Goal: Task Accomplishment & Management: Manage account settings

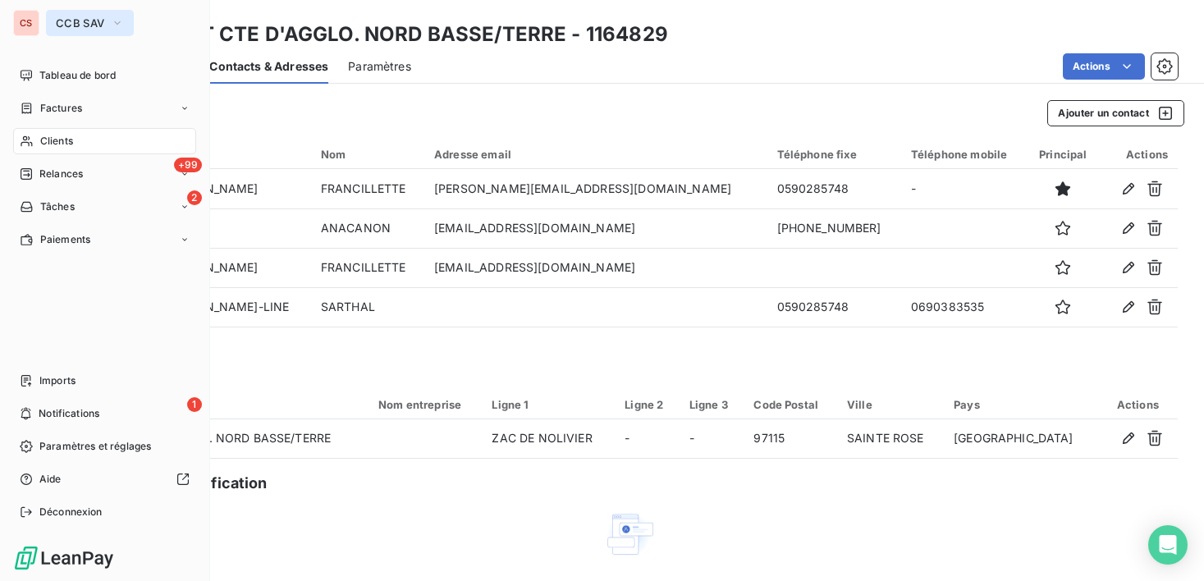
click at [121, 24] on icon "button" at bounding box center [117, 23] width 13 height 16
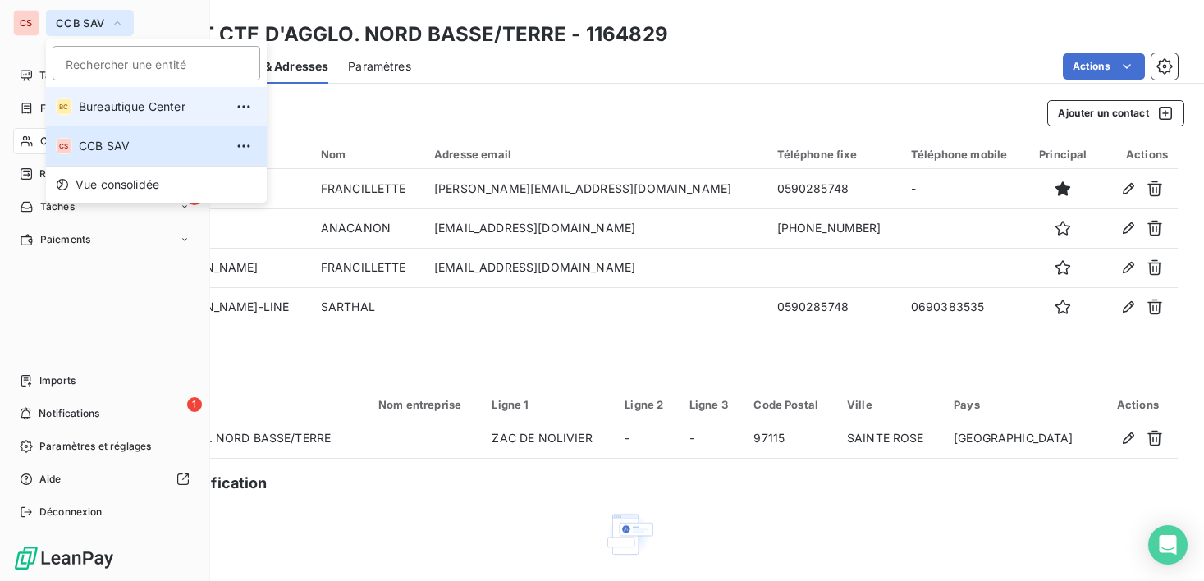
click at [143, 112] on span "Bureautique Center" at bounding box center [151, 106] width 145 height 16
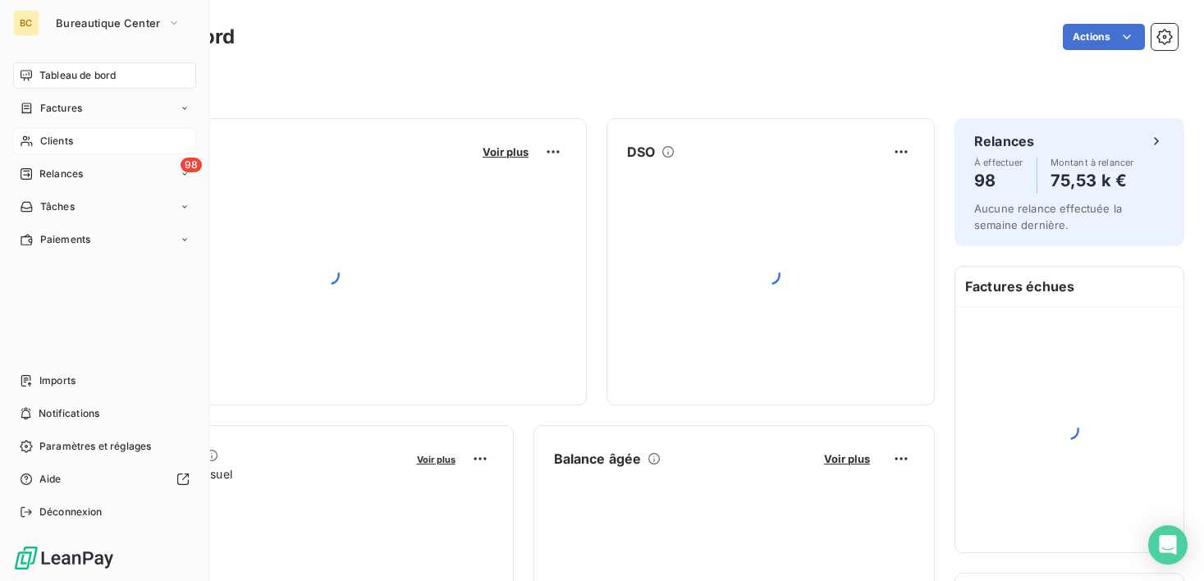
click at [52, 143] on span "Clients" at bounding box center [56, 141] width 33 height 15
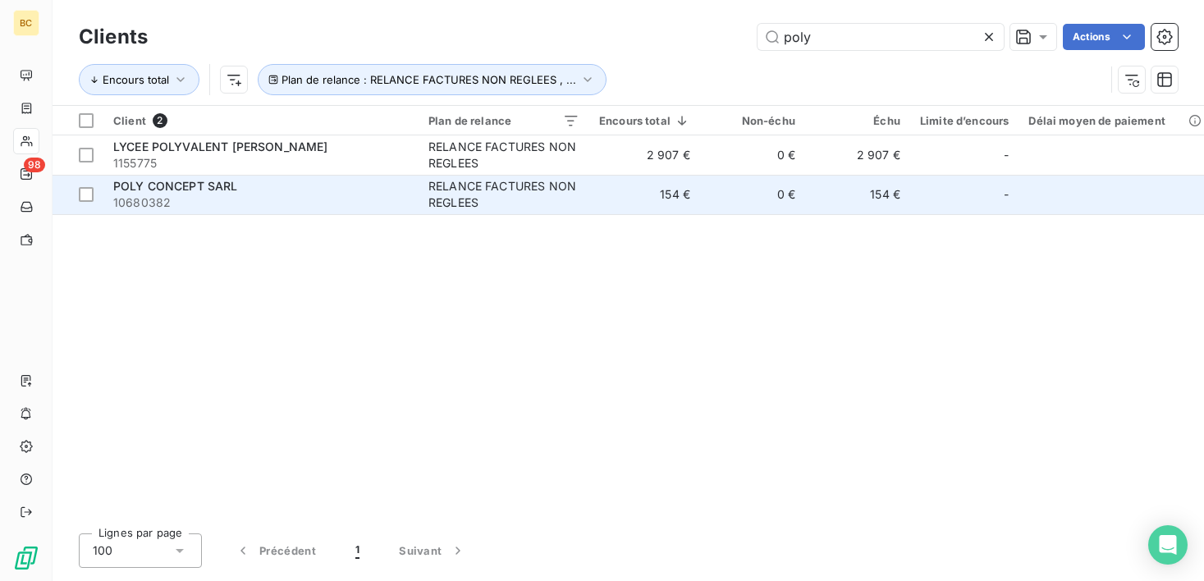
type input "poly"
click at [515, 196] on div "RELANCE FACTURES NON REGLEES" at bounding box center [503, 194] width 151 height 33
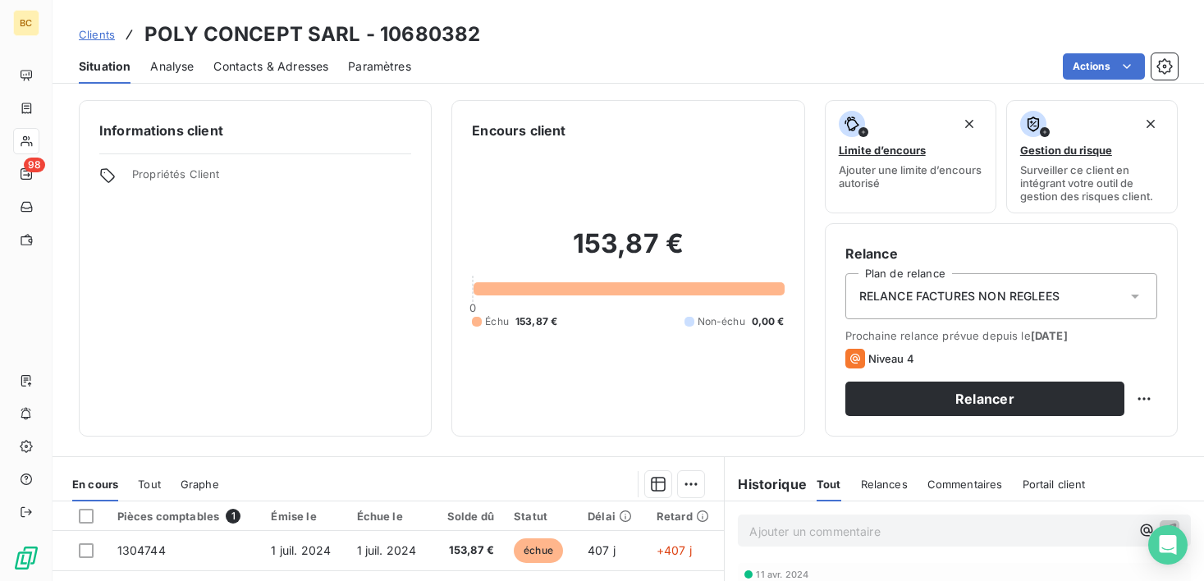
scroll to position [286, 0]
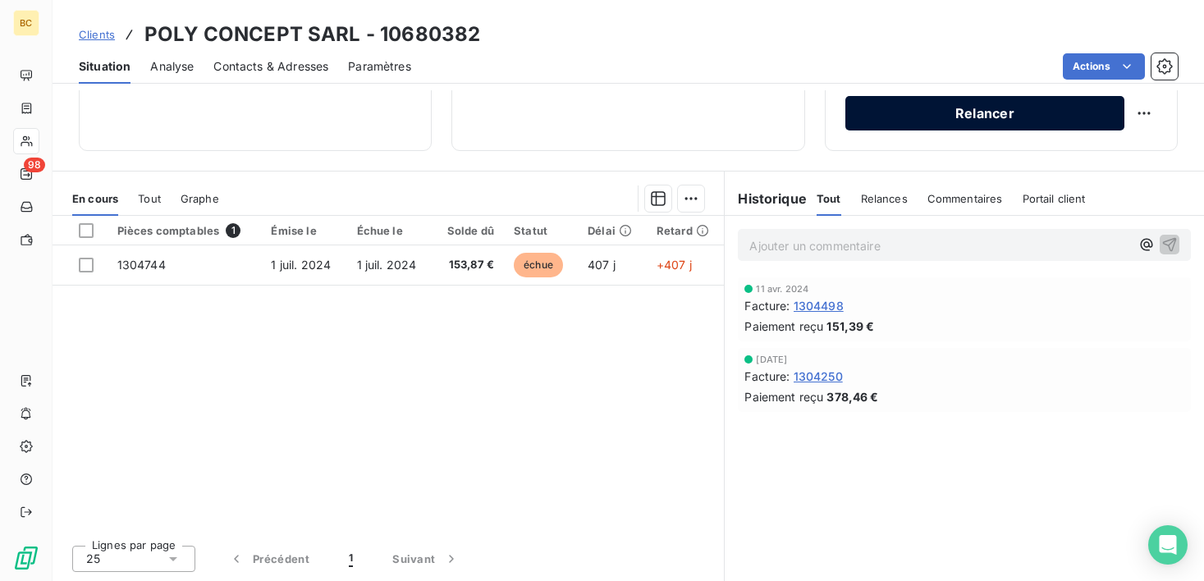
click at [964, 106] on button "Relancer" at bounding box center [984, 113] width 279 height 34
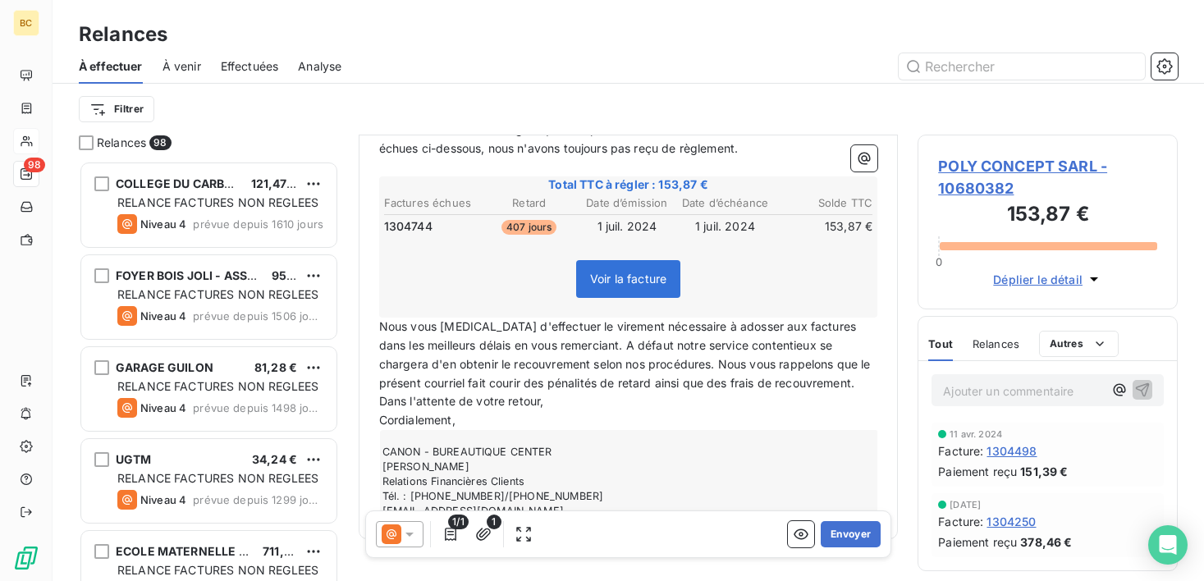
scroll to position [278, 0]
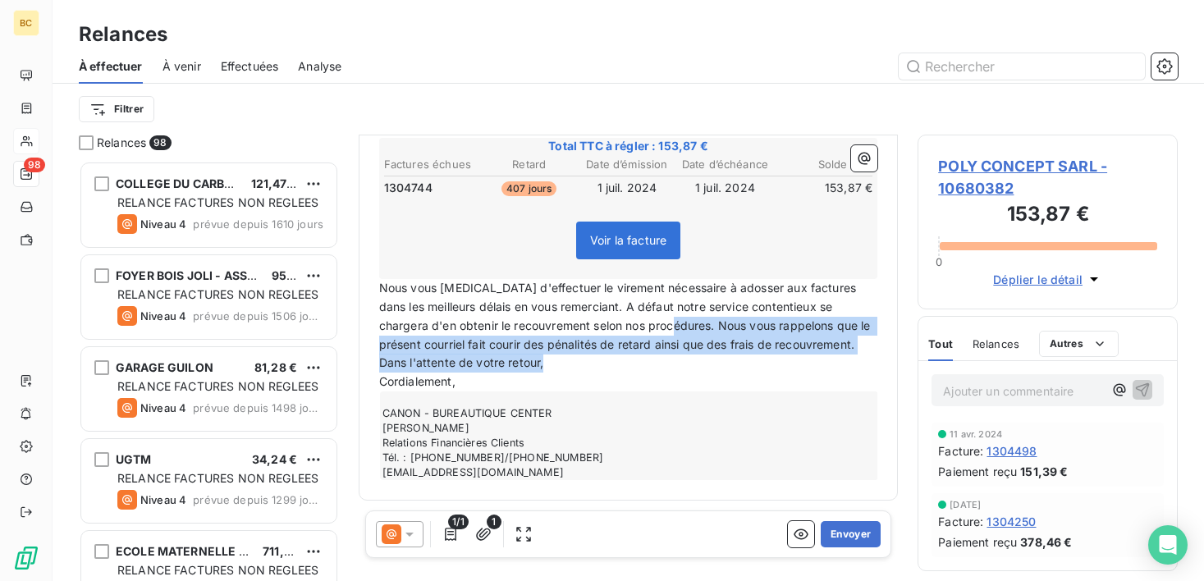
drag, startPoint x: 671, startPoint y: 326, endPoint x: 862, endPoint y: 360, distance: 193.5
click at [862, 360] on div "Bonjour, ﻿ Nous constatons avec regret qu'en dépit de nos mails de relance conc…" at bounding box center [628, 262] width 499 height 436
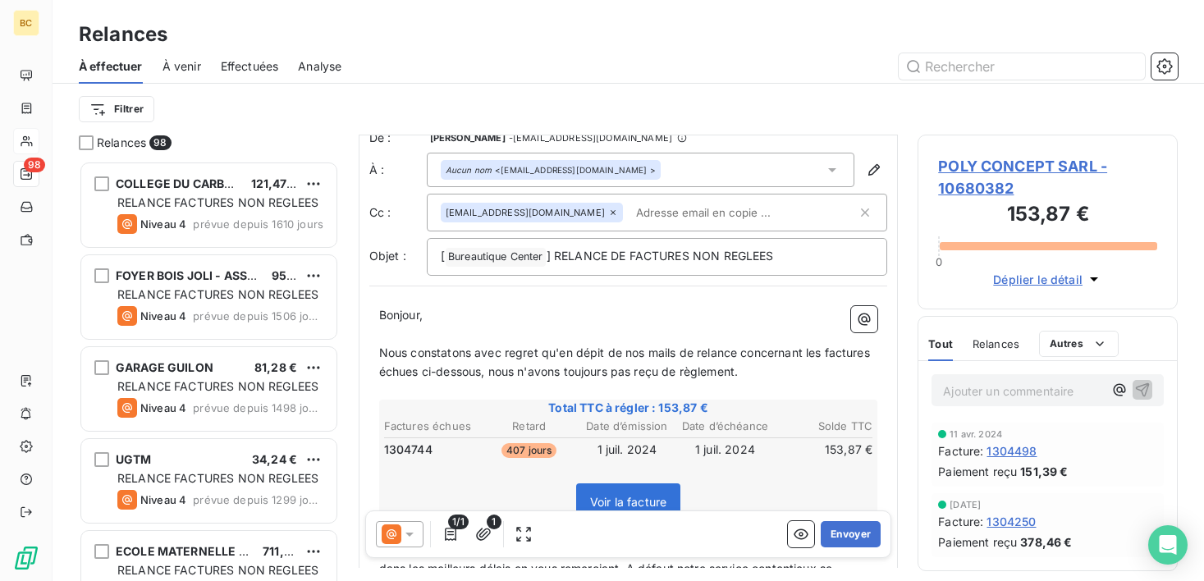
scroll to position [0, 0]
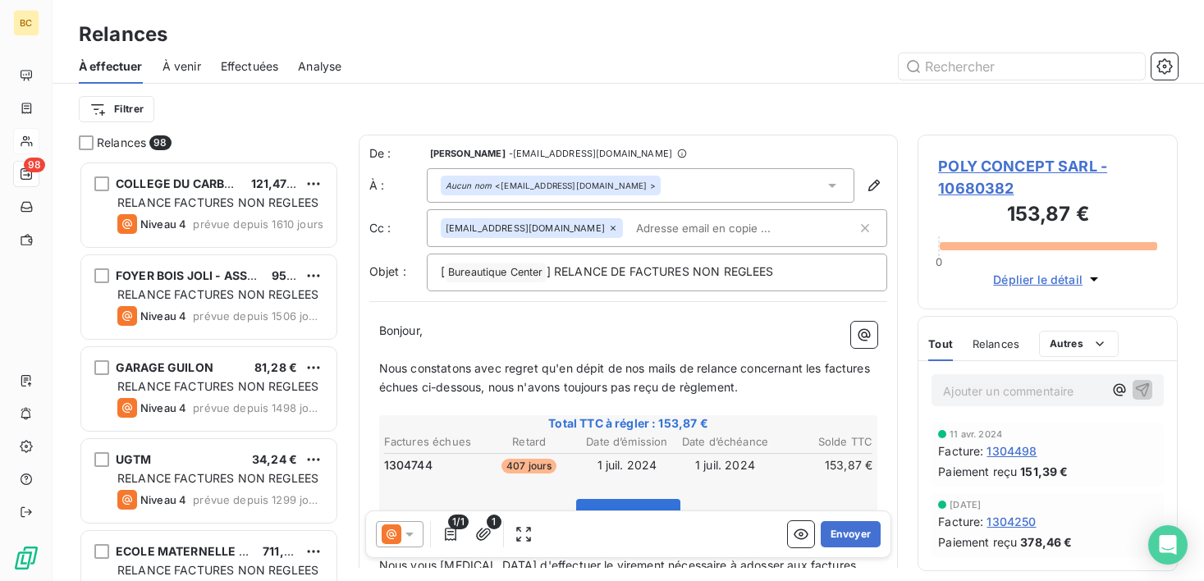
click at [396, 354] on p "﻿" at bounding box center [628, 350] width 499 height 19
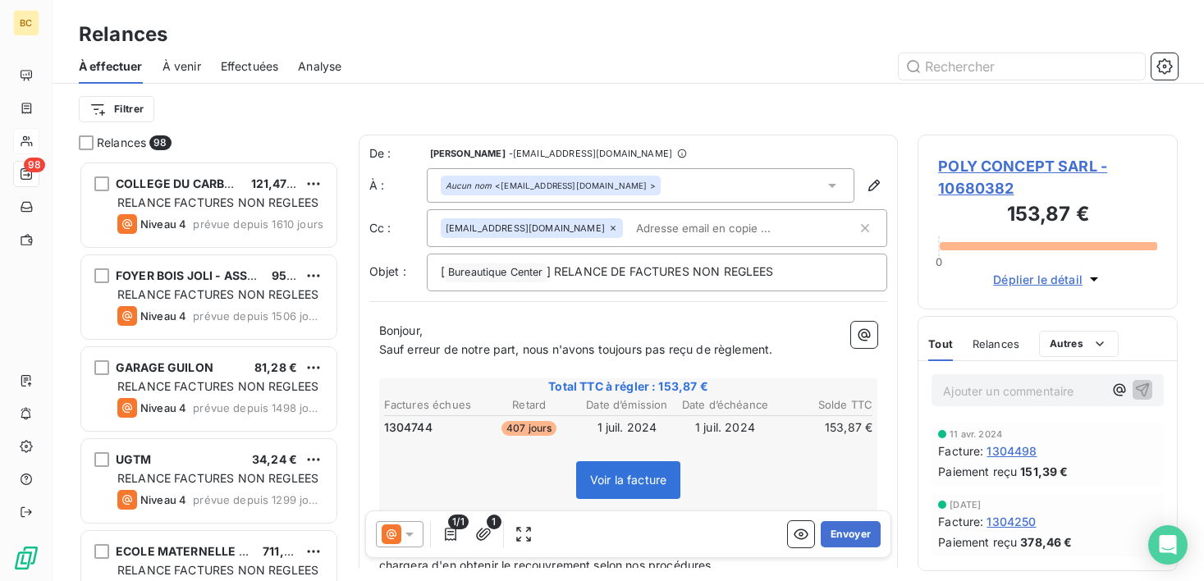
click at [771, 350] on span "Sauf erreur de notre part, nous n'avons toujours pas reçu de règlement." at bounding box center [576, 349] width 394 height 14
click at [709, 355] on span "Sauf erreur de notre part, nous n'avons toujours pas reçu de règlement ." at bounding box center [577, 349] width 397 height 14
click at [771, 347] on span "Sauf erreur de notre part, nous n'avons toujours pas reçu le règlement ." at bounding box center [575, 349] width 392 height 14
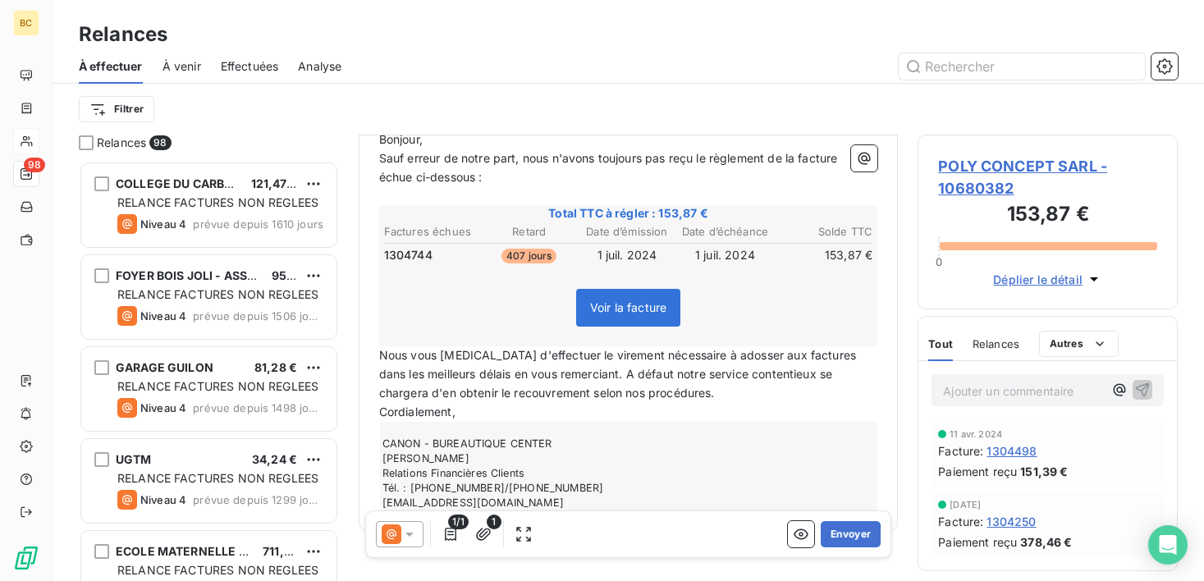
scroll to position [222, 0]
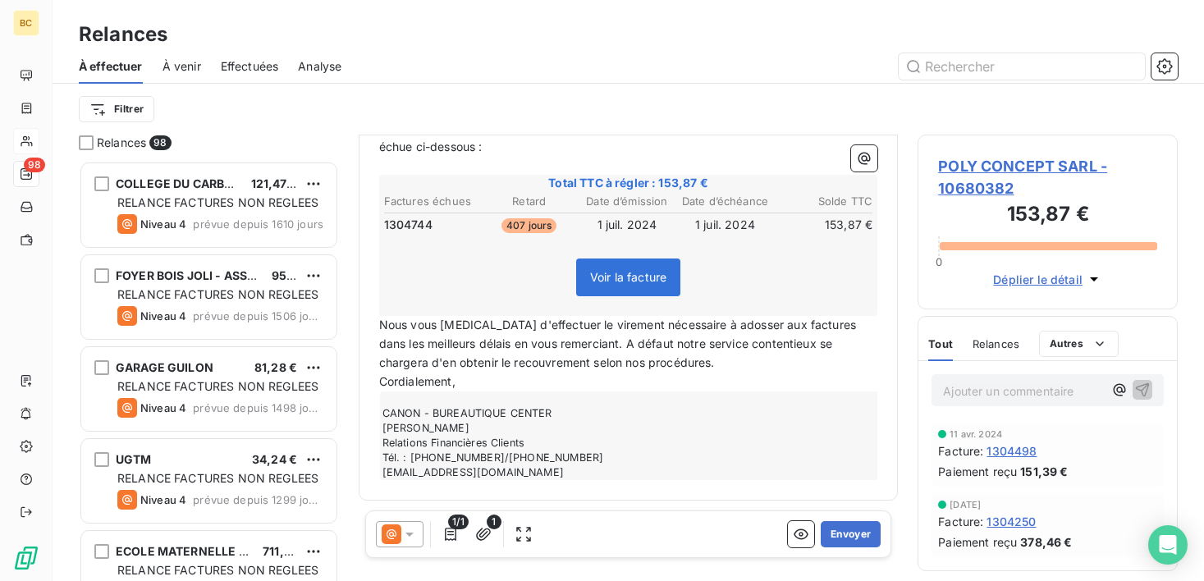
click at [750, 323] on span "Nous vous prions d'effectuer le virement nécessaire à adosser aux factures dans…" at bounding box center [619, 344] width 480 height 52
click at [741, 325] on span "Nous vous prions d'effectuer le virement nécessaire à adosser àla factures dans…" at bounding box center [617, 344] width 476 height 52
click at [739, 328] on span "Nous vous prions d'effectuer le virement nécessaire à adosser àla factures dans…" at bounding box center [617, 344] width 476 height 52
drag, startPoint x: 794, startPoint y: 327, endPoint x: 805, endPoint y: 330, distance: 11.2
click at [794, 326] on span "Nous vous prions d'effectuer le virement nécessaire à adosser à la factures dan…" at bounding box center [619, 344] width 480 height 52
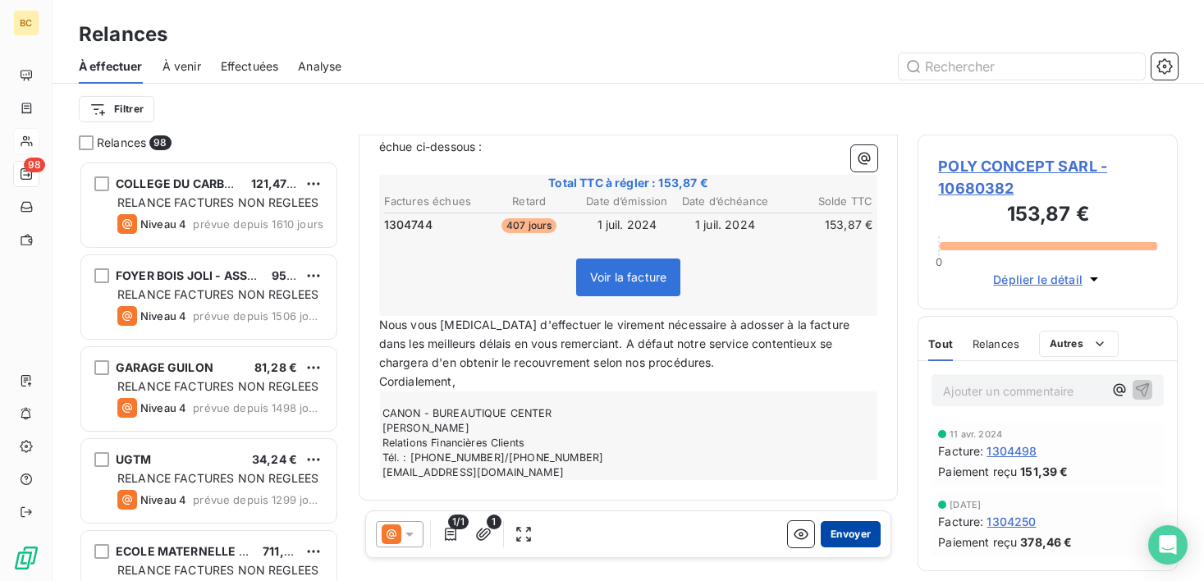
click at [846, 539] on button "Envoyer" at bounding box center [851, 534] width 60 height 26
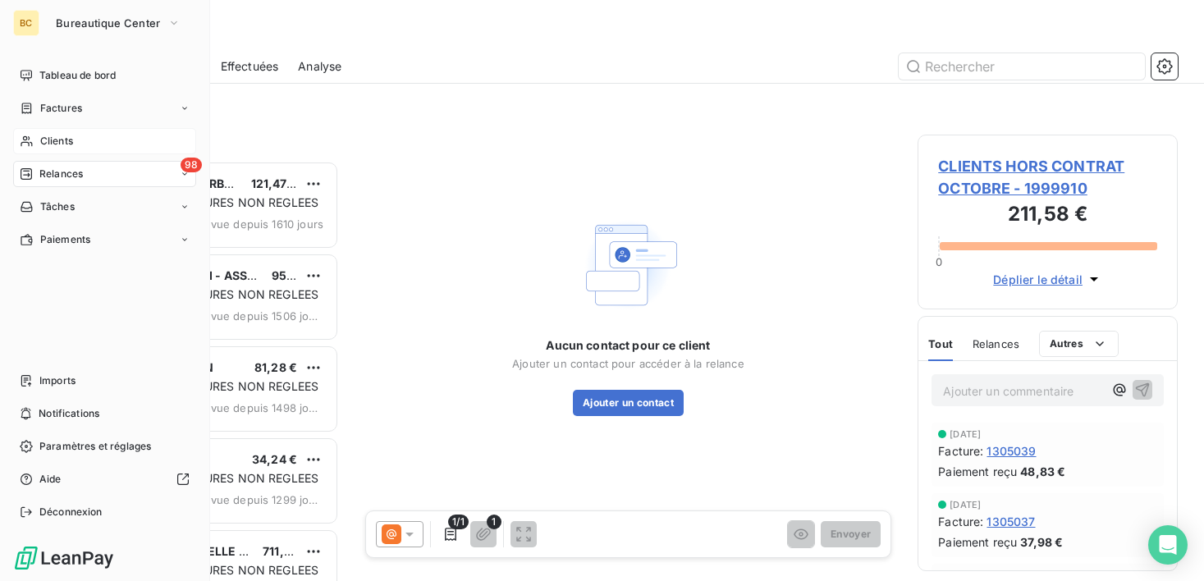
click at [53, 144] on span "Clients" at bounding box center [56, 141] width 33 height 15
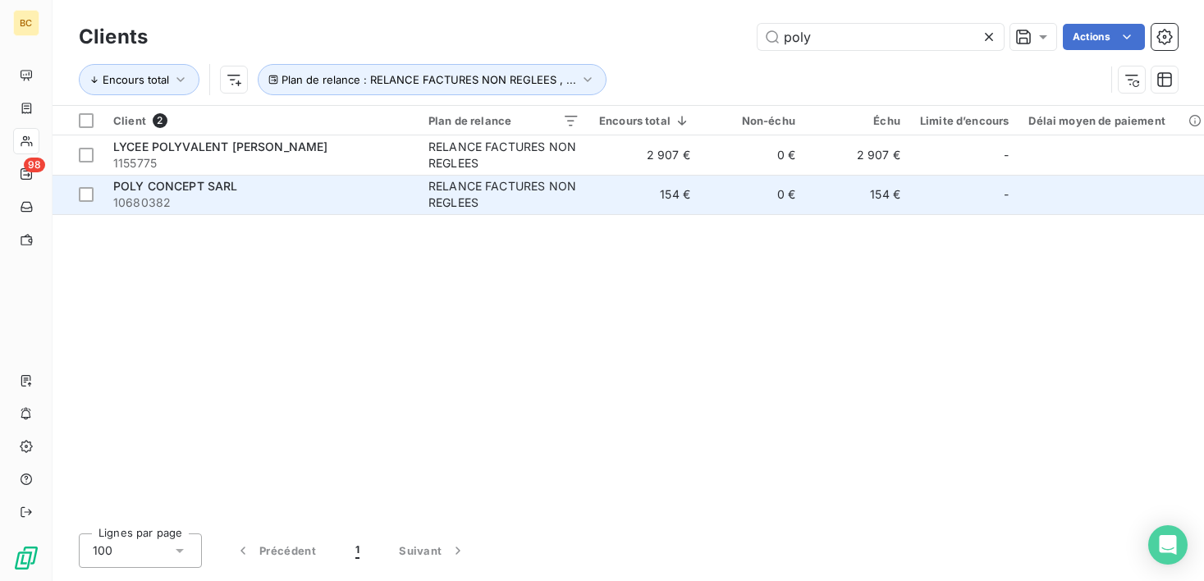
click at [801, 205] on td "0 €" at bounding box center [752, 194] width 105 height 39
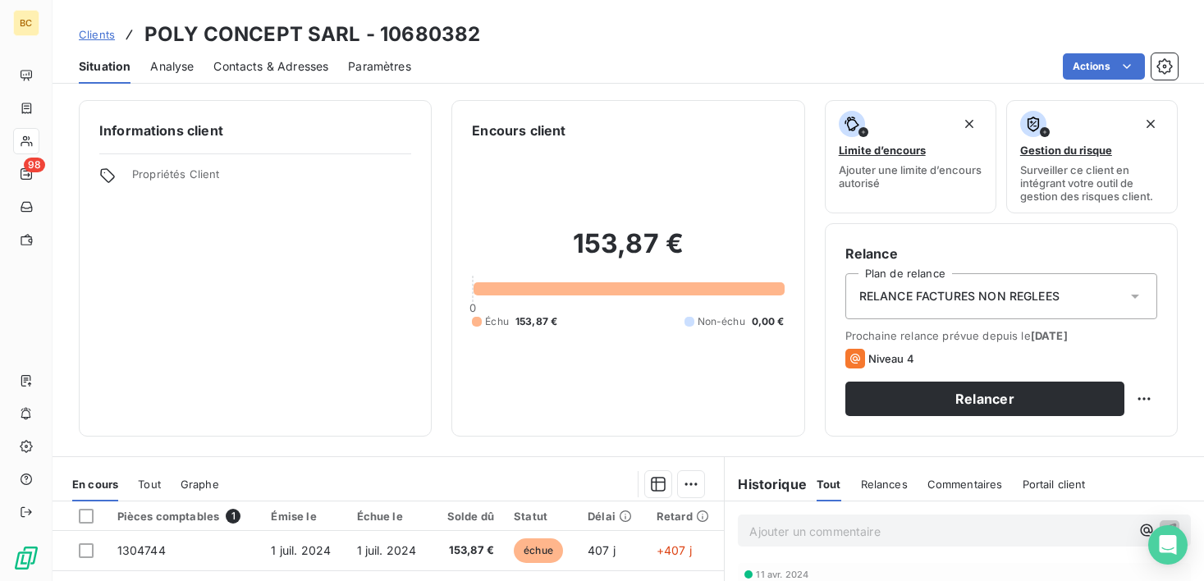
click at [250, 68] on span "Contacts & Adresses" at bounding box center [270, 66] width 115 height 16
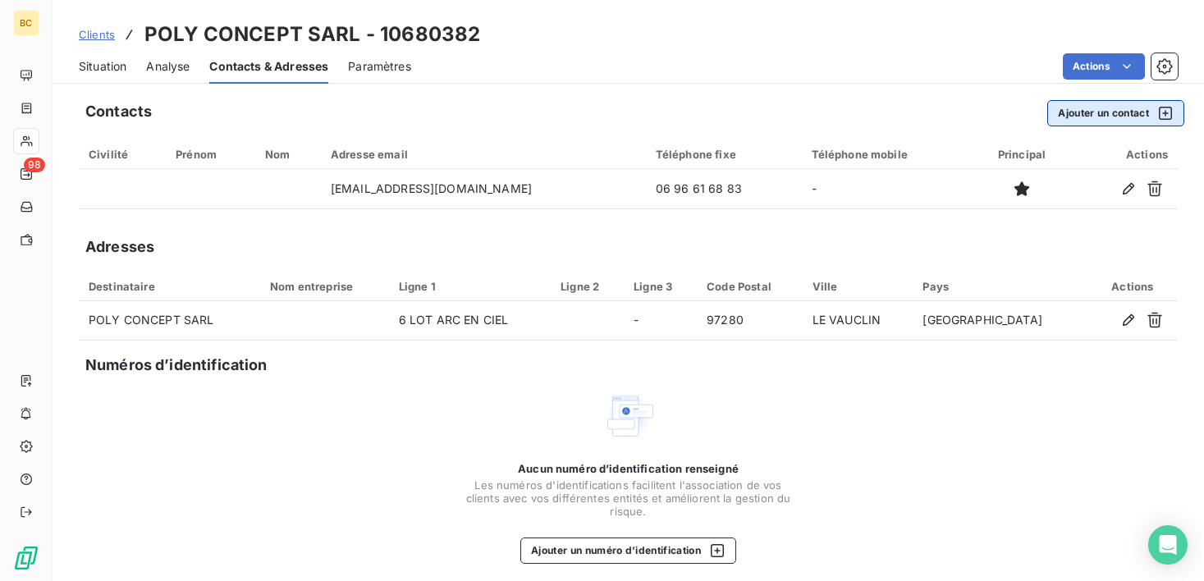
click at [1081, 115] on button "Ajouter un contact" at bounding box center [1115, 113] width 137 height 26
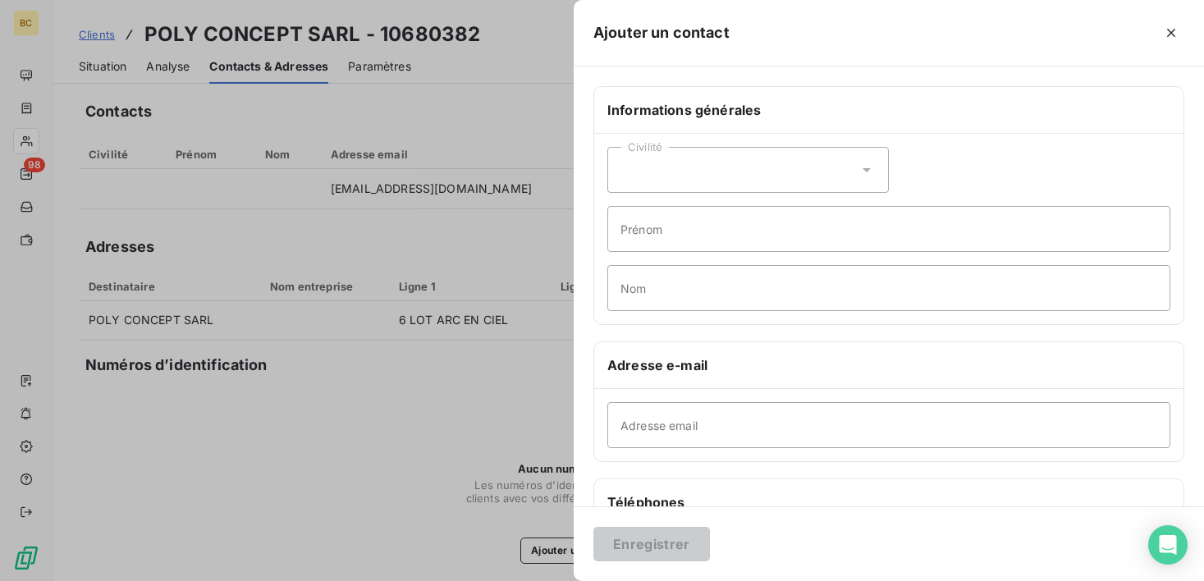
click at [861, 173] on icon at bounding box center [866, 170] width 16 height 16
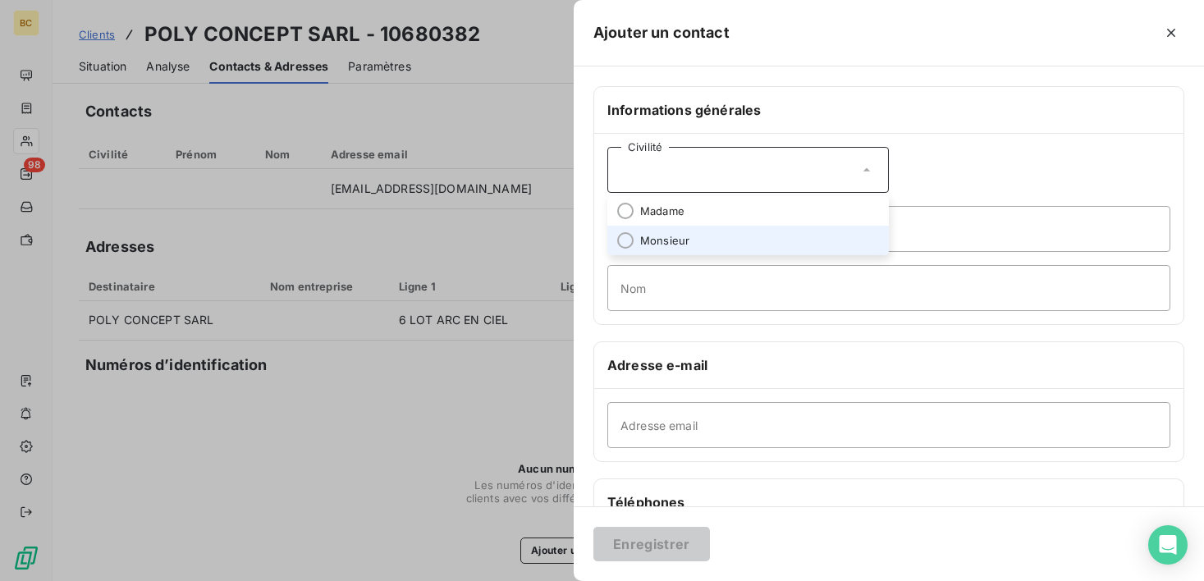
click at [652, 246] on span "Monsieur" at bounding box center [664, 241] width 49 height 16
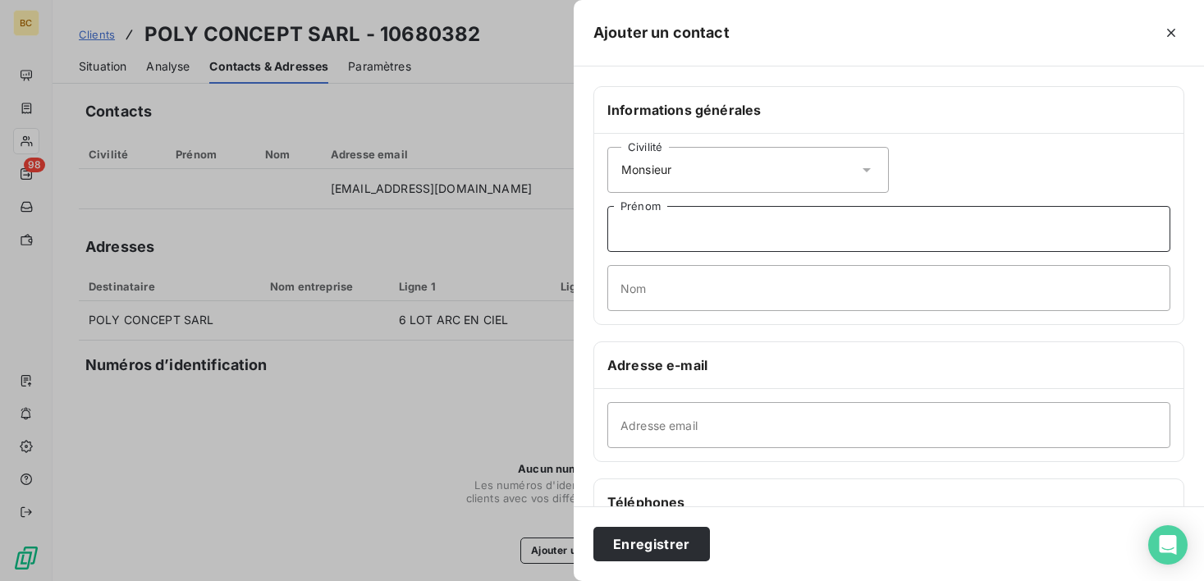
click at [662, 234] on input "Prénom" at bounding box center [888, 229] width 563 height 46
type input "Patrice"
click at [657, 288] on input "Nom" at bounding box center [888, 288] width 563 height 46
type input "POLYDORE"
click at [674, 423] on input "Adresse email" at bounding box center [888, 425] width 563 height 46
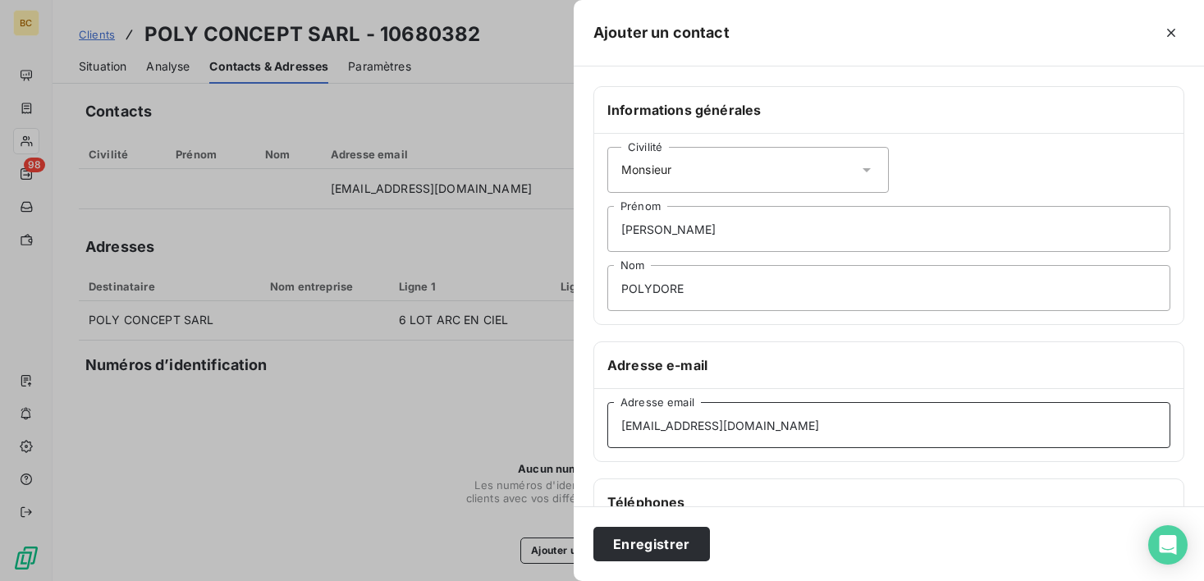
scroll to position [309, 0]
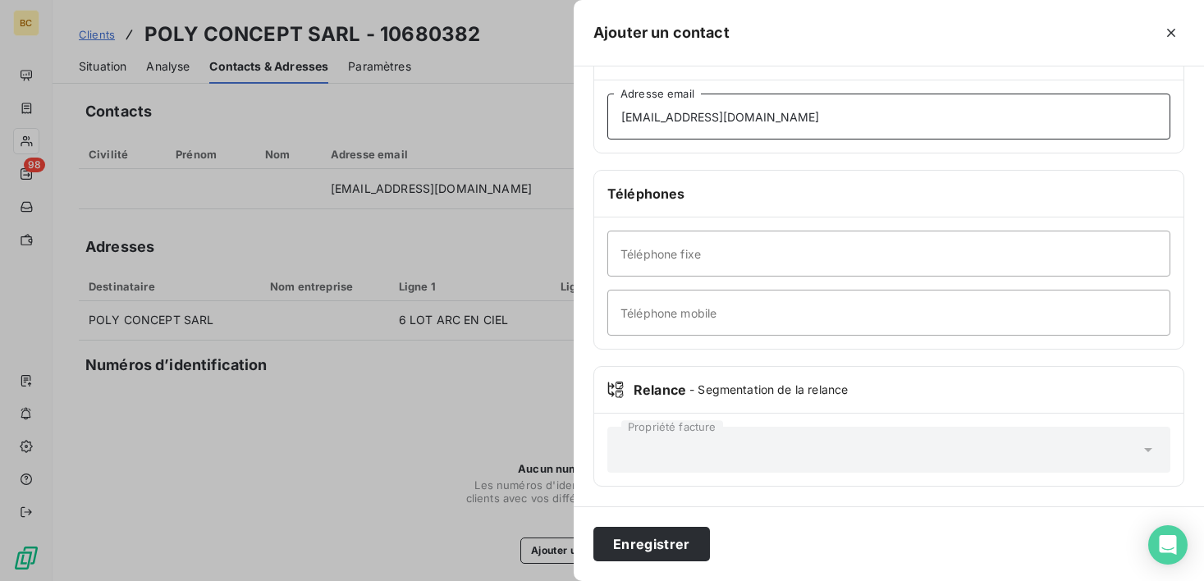
type input "polydorepatrice@gmail.com"
click at [655, 245] on input "Téléphone fixe" at bounding box center [888, 254] width 563 height 46
type input "0696.61.68.83"
click at [659, 542] on button "Enregistrer" at bounding box center [651, 544] width 117 height 34
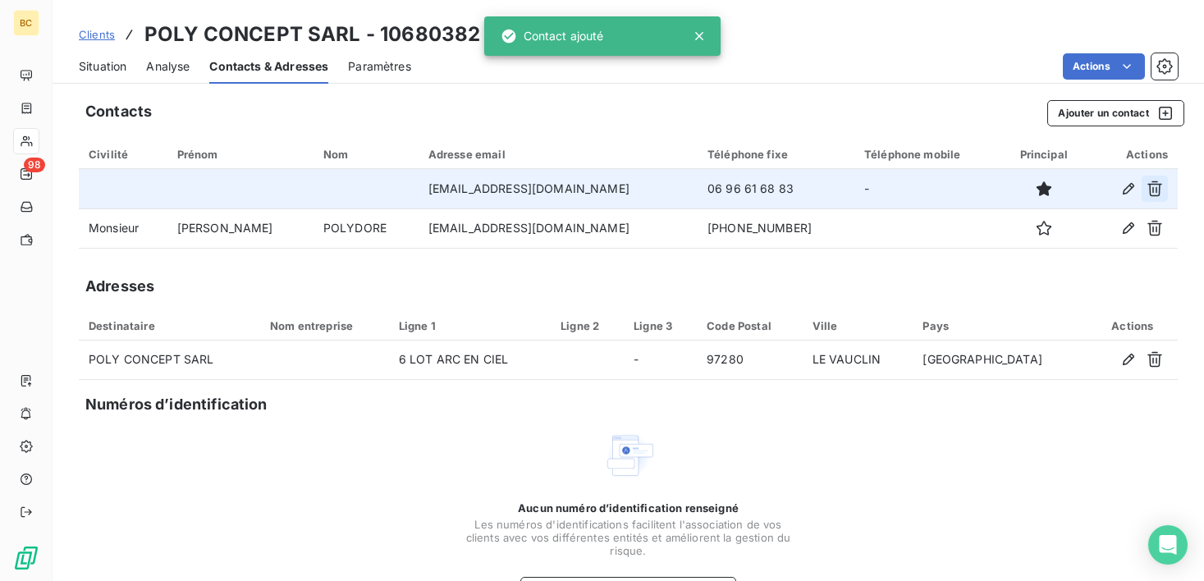
click at [1146, 188] on icon "button" at bounding box center [1154, 189] width 16 height 16
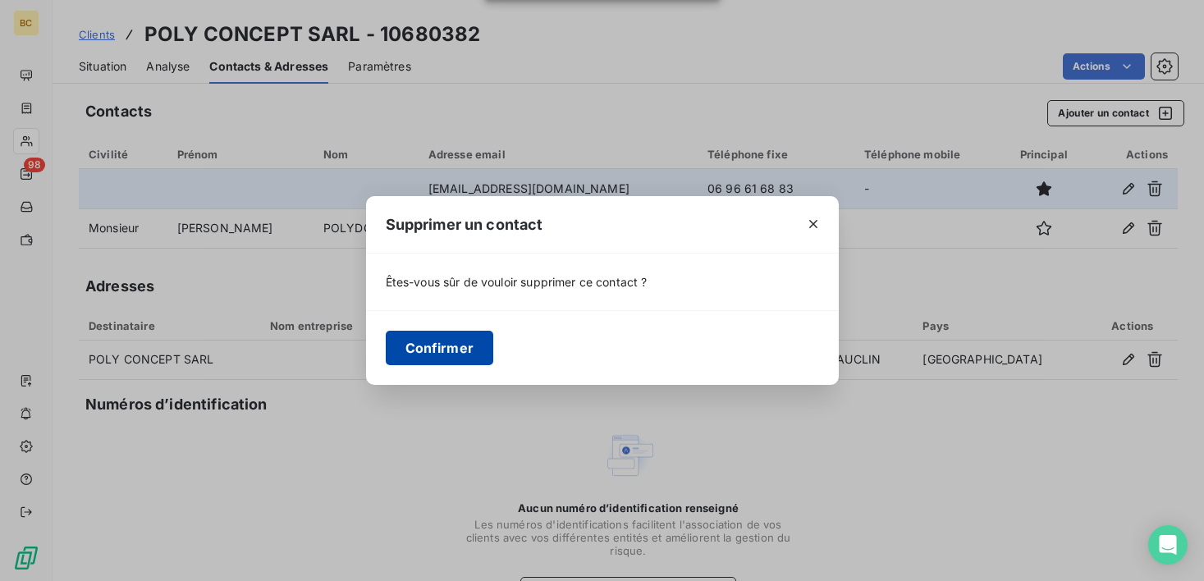
click at [433, 346] on button "Confirmer" at bounding box center [440, 348] width 108 height 34
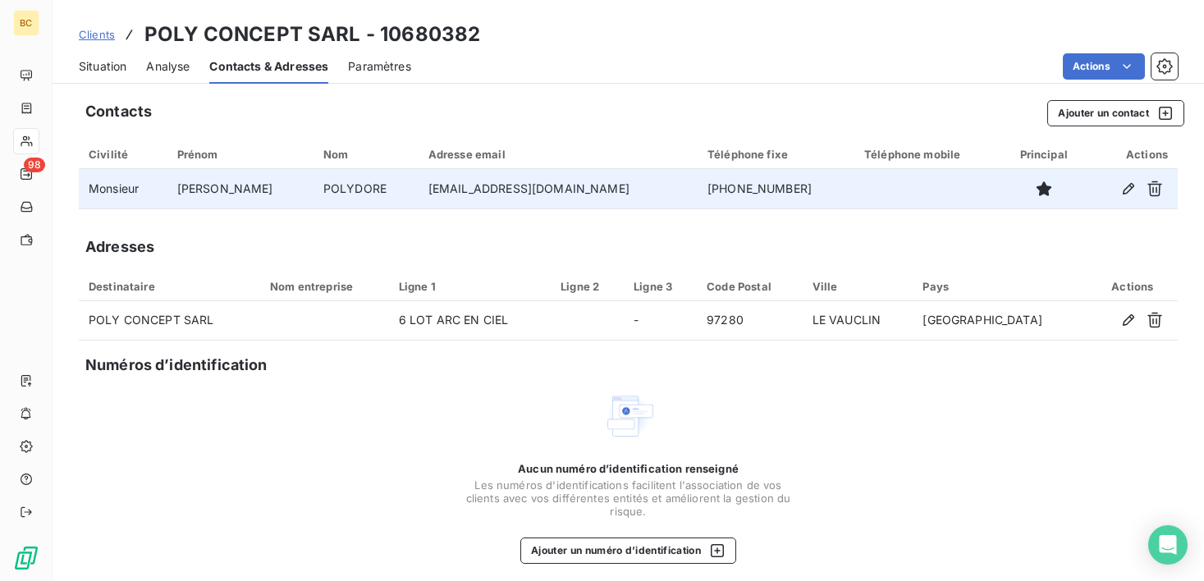
click at [106, 65] on span "Situation" at bounding box center [103, 66] width 48 height 16
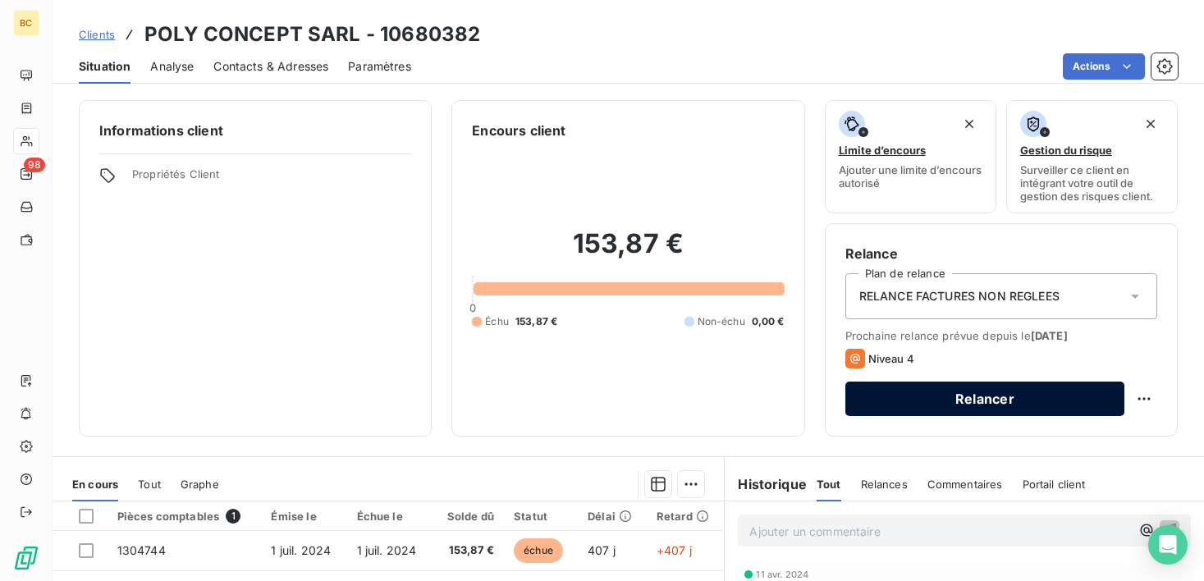
click at [967, 404] on button "Relancer" at bounding box center [984, 399] width 279 height 34
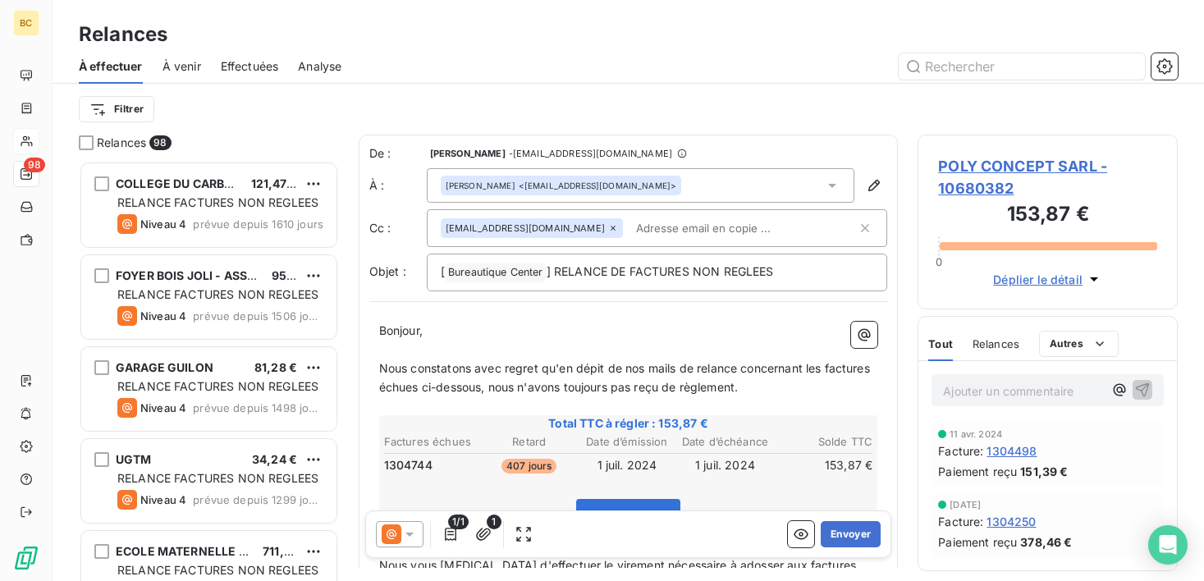
scroll to position [408, 248]
click at [387, 352] on p "﻿" at bounding box center [628, 350] width 499 height 19
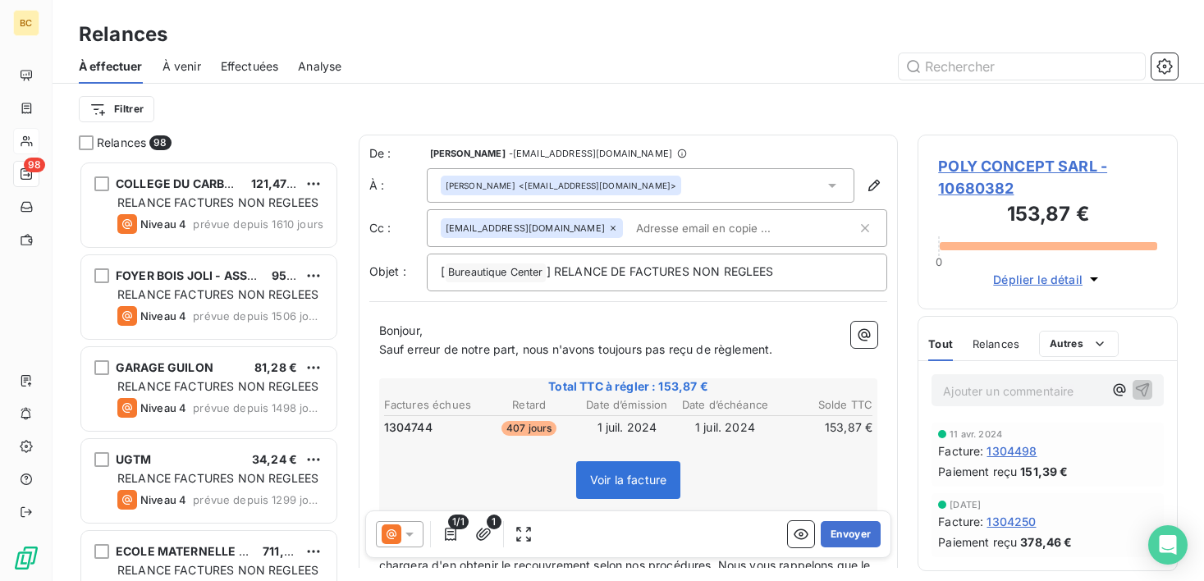
click at [706, 353] on span "Sauf erreur de notre part, nous n'avons toujours pas reçu de règlement." at bounding box center [576, 349] width 394 height 14
click at [768, 350] on span "Sauf erreur de notre part, nous n'avons toujours pas reçu le règlement." at bounding box center [573, 349] width 389 height 14
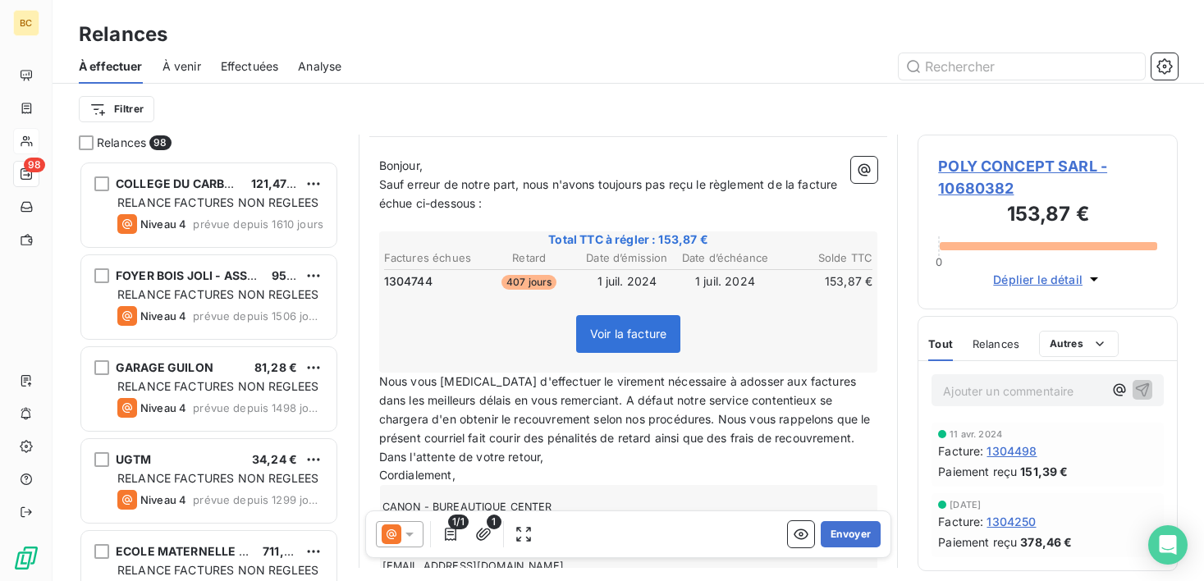
scroll to position [259, 0]
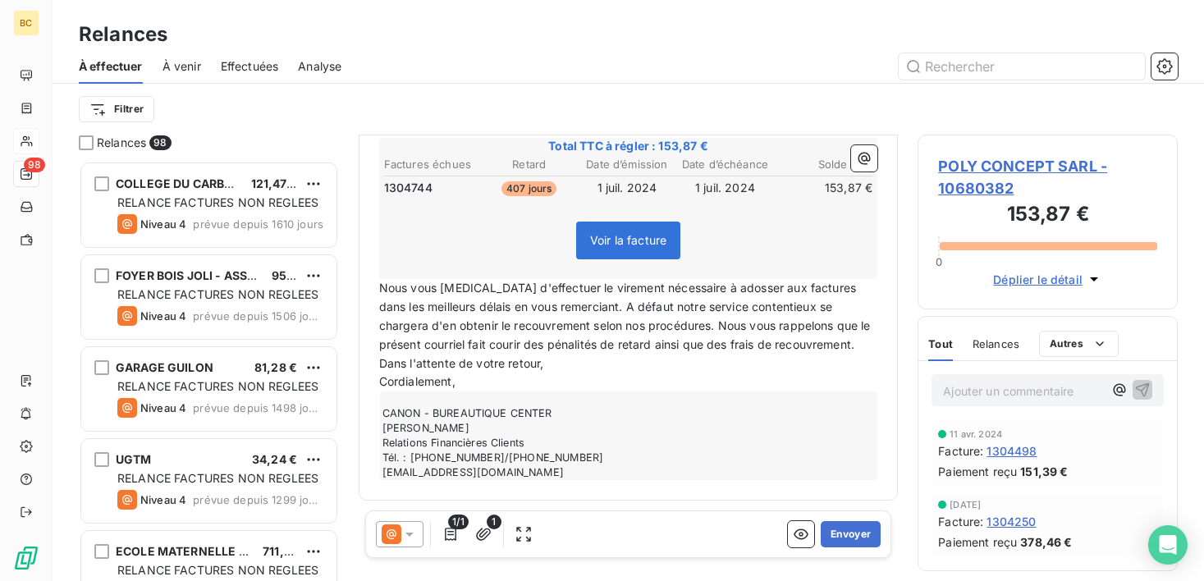
click at [751, 291] on span "Nous vous prions d'effectuer le virement nécessaire à adosser aux factures dans…" at bounding box center [626, 316] width 495 height 71
click at [798, 286] on span "Nous vous prions d'effectuer le virement nécessaire à adosser à la factures dan…" at bounding box center [626, 316] width 495 height 71
click at [830, 534] on button "Envoyer" at bounding box center [851, 534] width 60 height 26
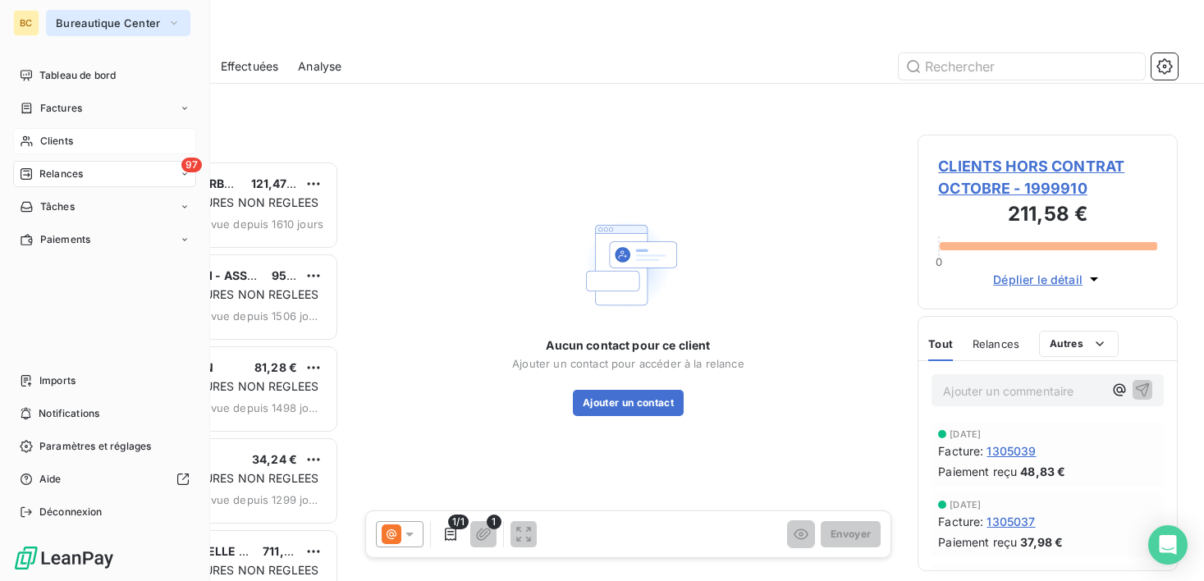
click at [171, 22] on icon "button" at bounding box center [174, 22] width 7 height 3
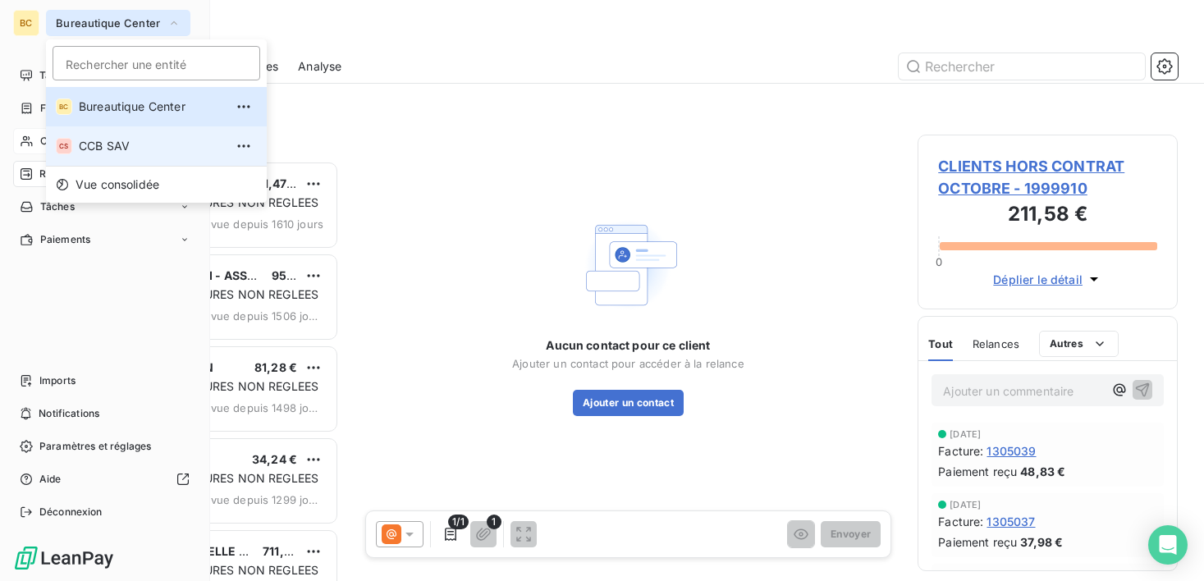
click at [170, 149] on span "CCB SAV" at bounding box center [151, 146] width 145 height 16
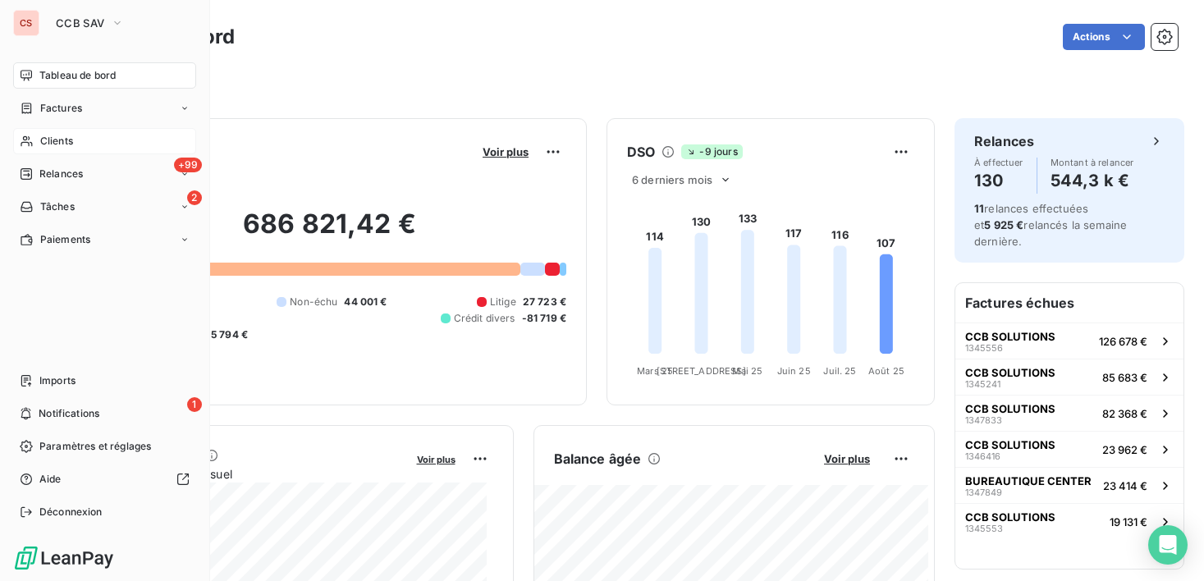
click at [71, 144] on span "Clients" at bounding box center [56, 141] width 33 height 15
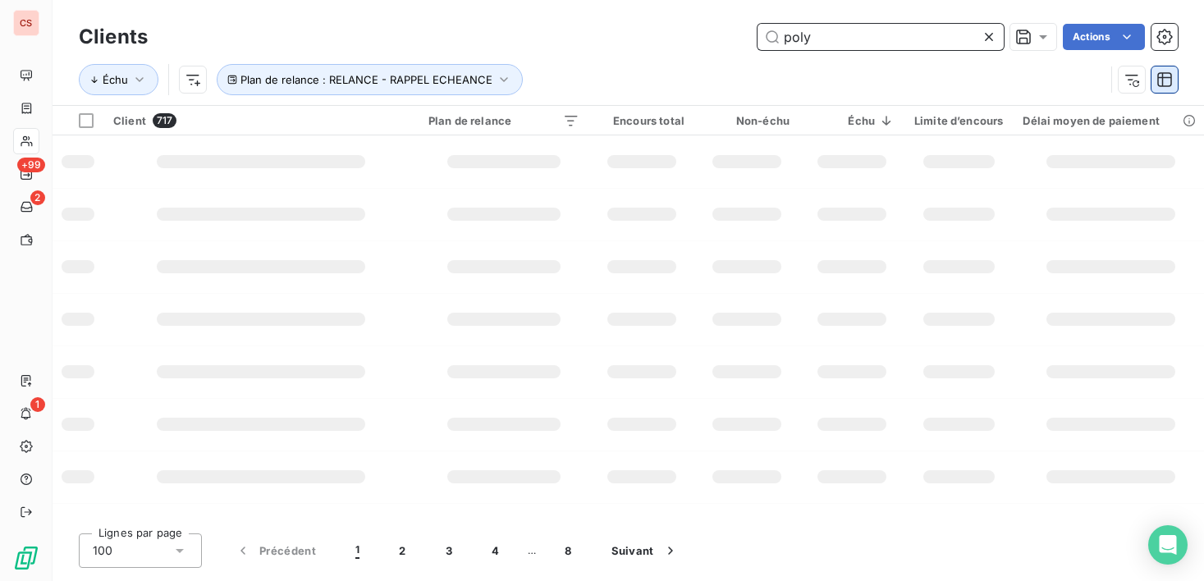
type input "poly"
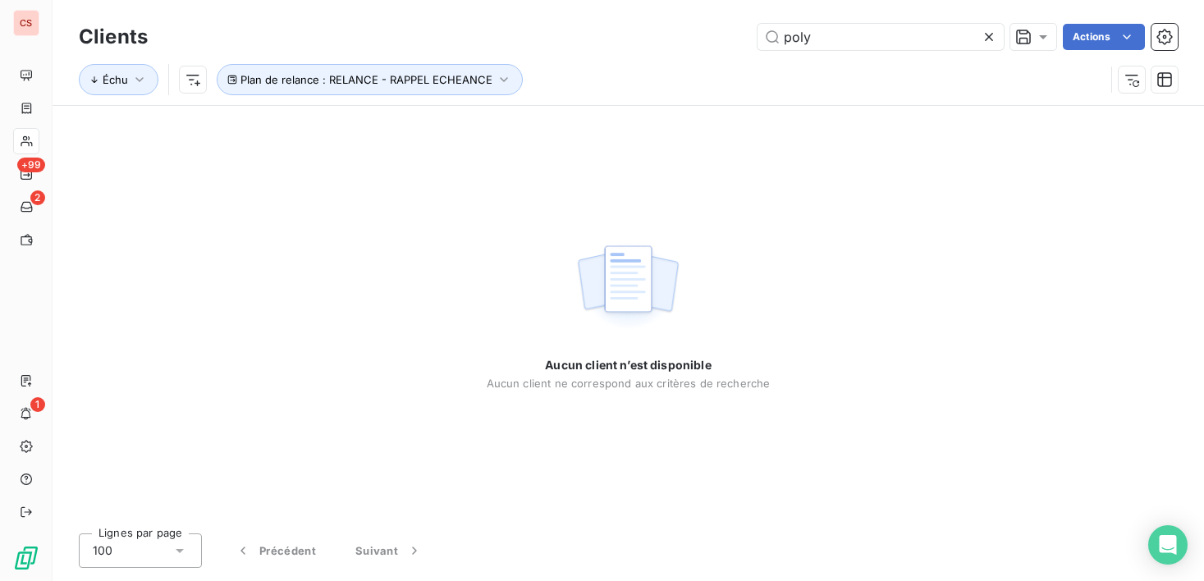
click at [984, 30] on icon at bounding box center [989, 37] width 16 height 16
